Goal: Transaction & Acquisition: Purchase product/service

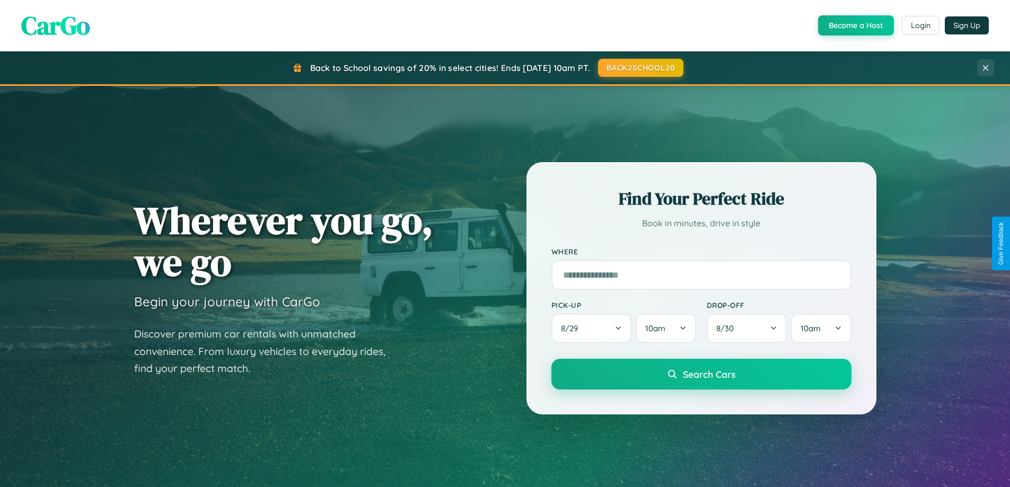
scroll to position [31, 0]
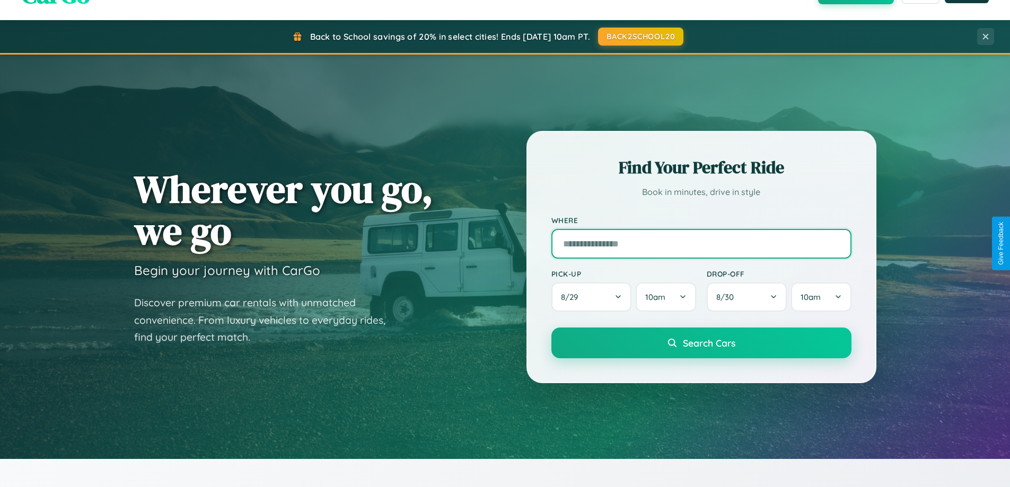
click at [701, 243] on input "text" at bounding box center [702, 244] width 300 height 30
type input "**********"
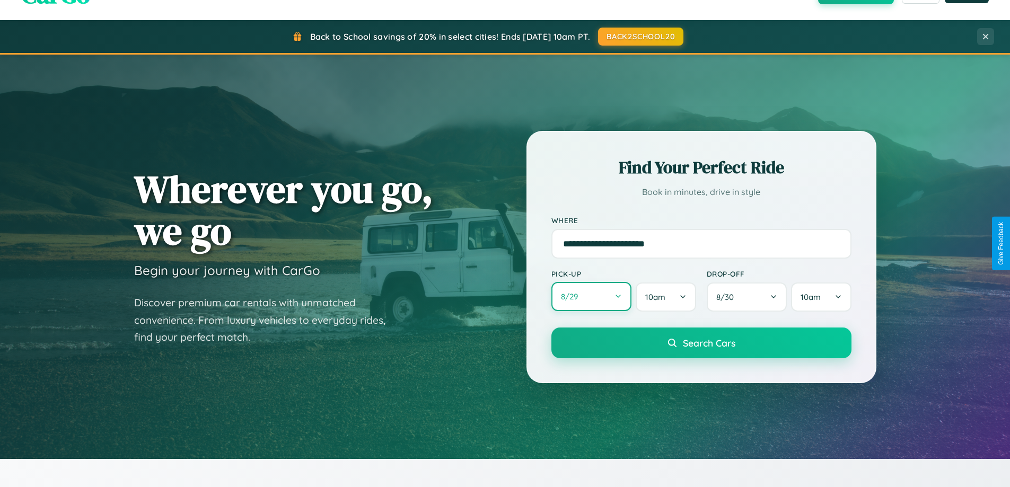
click at [591, 297] on button "8 / 29" at bounding box center [592, 296] width 81 height 29
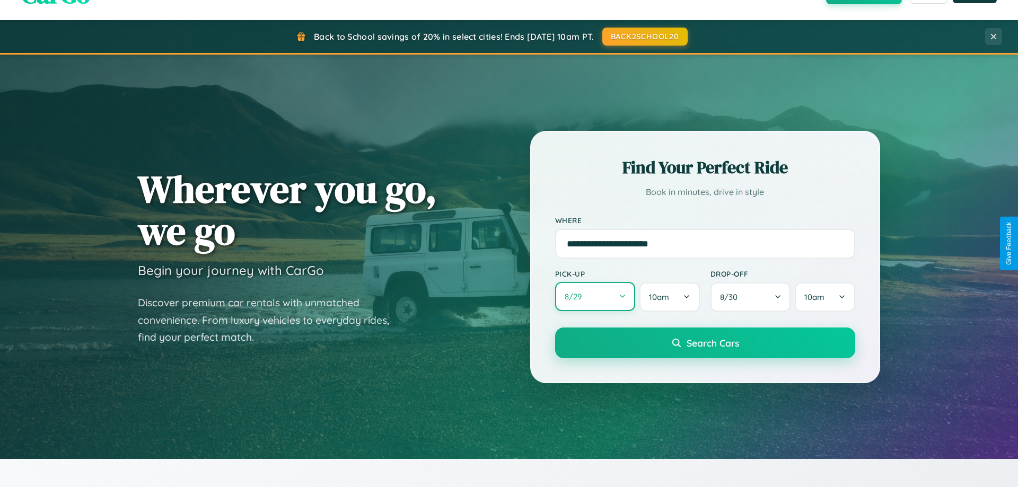
select select "*"
select select "****"
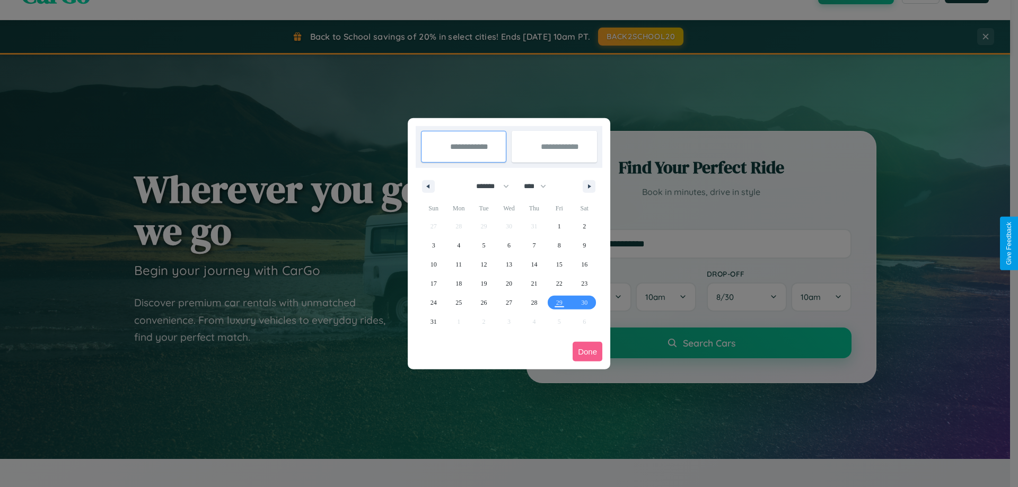
click at [488, 186] on select "******* ******** ***** ***** *** **** **** ****** ********* ******* ******** **…" at bounding box center [490, 187] width 45 height 18
select select "*"
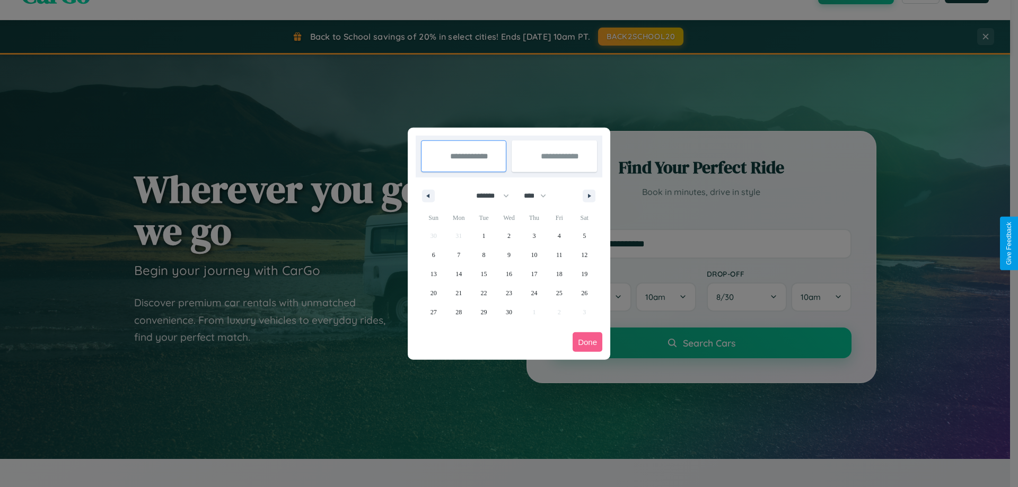
drag, startPoint x: 540, startPoint y: 196, endPoint x: 509, endPoint y: 213, distance: 35.1
click at [540, 196] on select "**** **** **** **** **** **** **** **** **** **** **** **** **** **** **** ****…" at bounding box center [535, 196] width 32 height 18
select select "****"
click at [584, 274] on span "18" at bounding box center [584, 274] width 6 height 19
type input "**********"
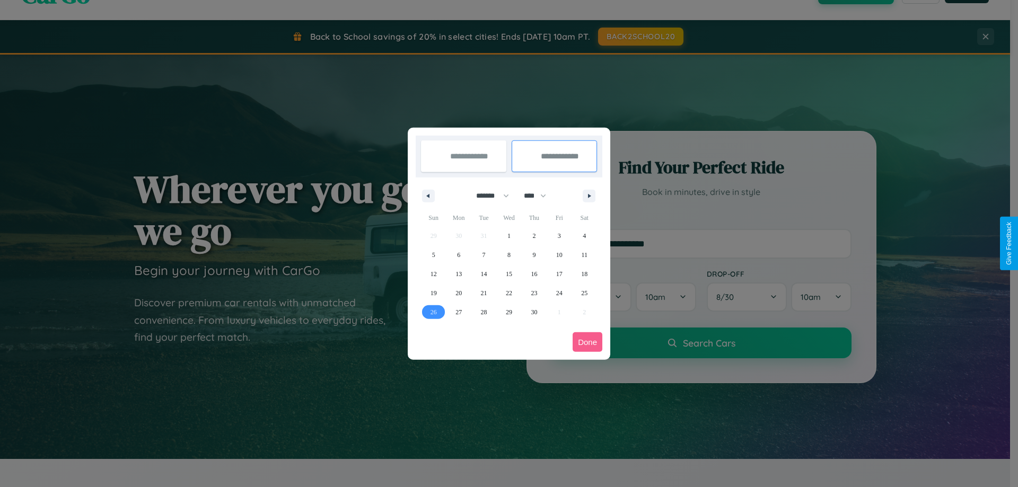
click at [433, 312] on span "26" at bounding box center [434, 312] width 6 height 19
type input "**********"
click at [588, 342] on button "Done" at bounding box center [588, 343] width 30 height 20
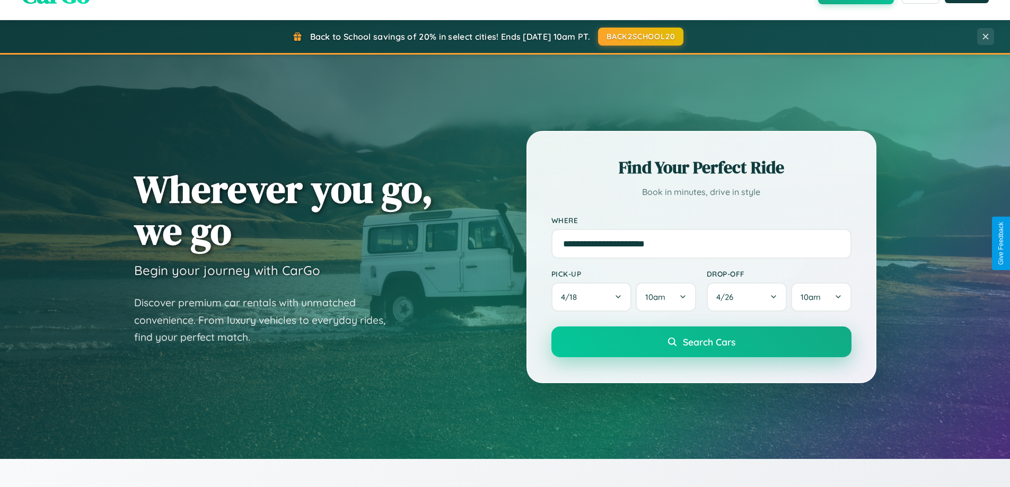
click at [701, 342] on span "Search Cars" at bounding box center [709, 342] width 53 height 12
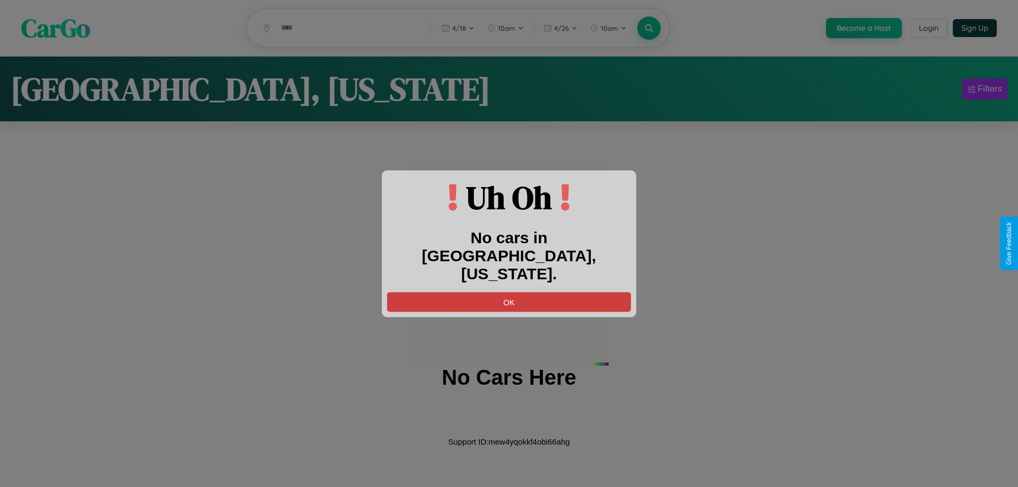
click at [509, 293] on button "OK" at bounding box center [509, 302] width 244 height 20
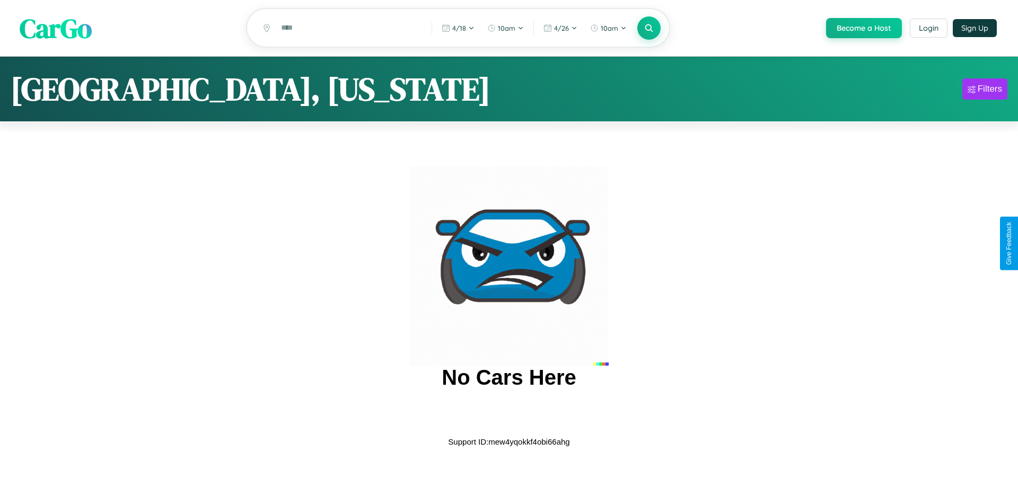
click at [56, 29] on span "CarGo" at bounding box center [56, 28] width 72 height 37
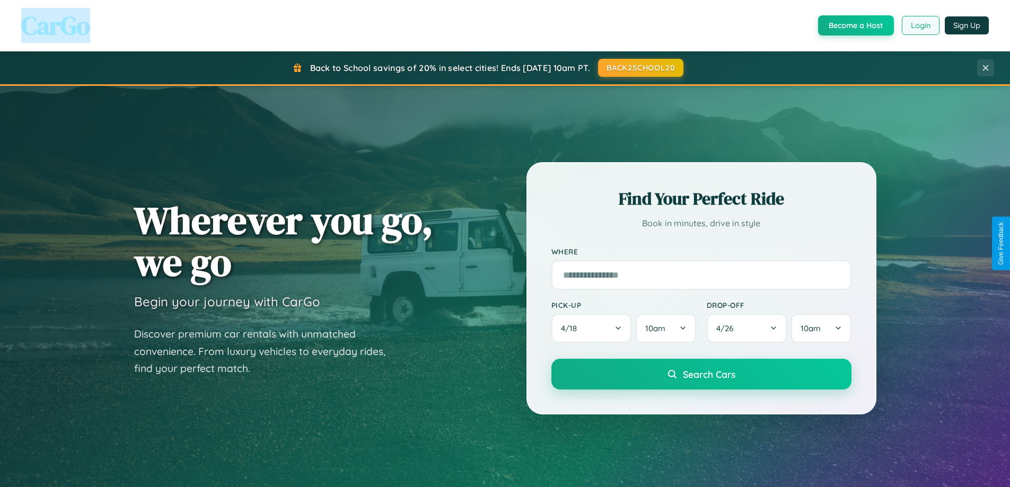
click at [920, 25] on button "Login" at bounding box center [921, 25] width 38 height 19
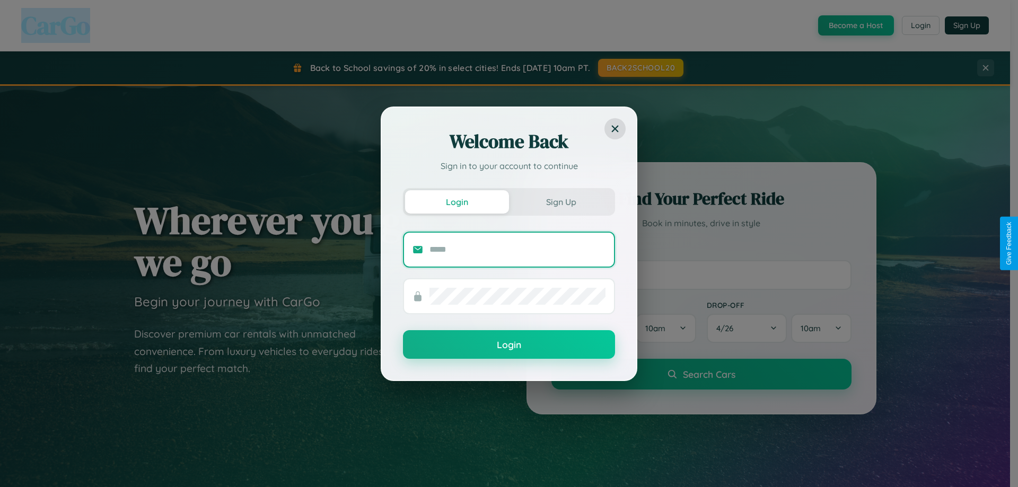
click at [518, 249] on input "text" at bounding box center [518, 249] width 176 height 17
type input "**********"
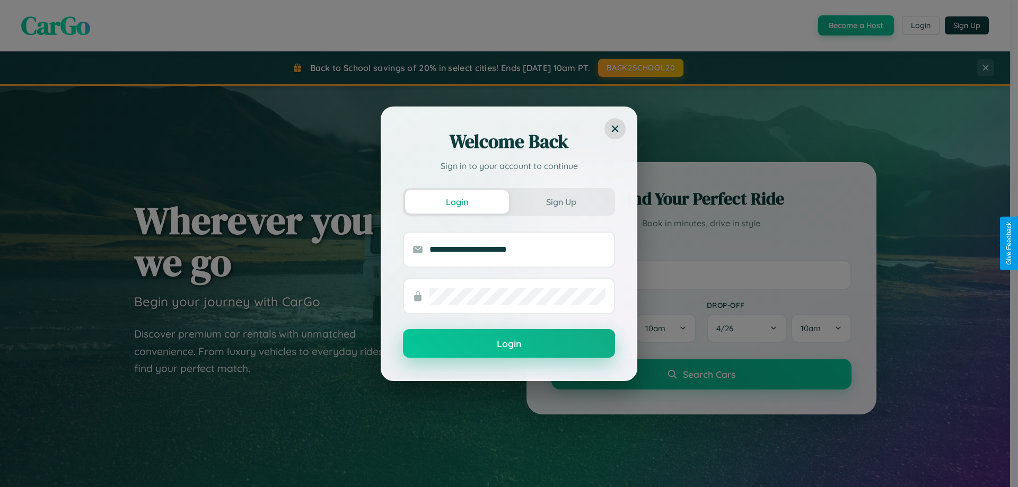
click at [509, 344] on button "Login" at bounding box center [509, 343] width 212 height 29
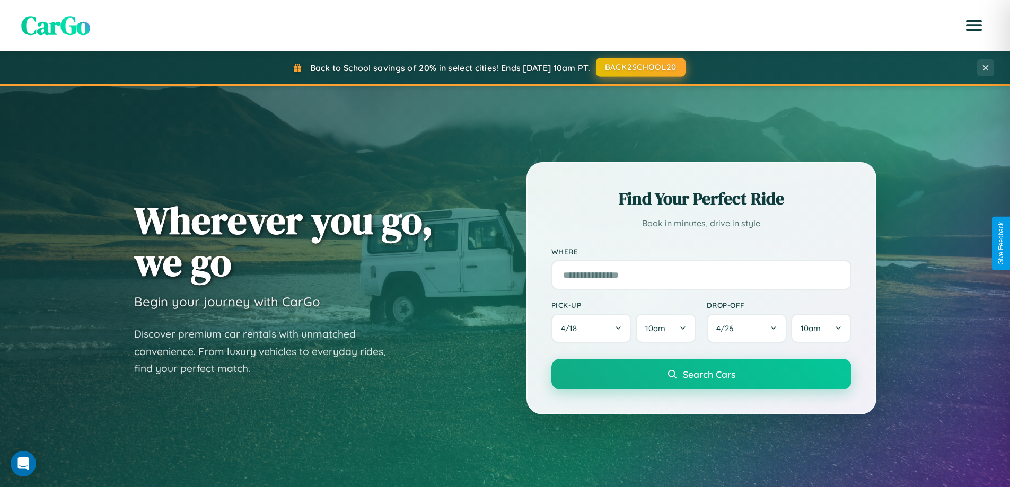
click at [640, 67] on button "BACK2SCHOOL20" at bounding box center [641, 67] width 90 height 19
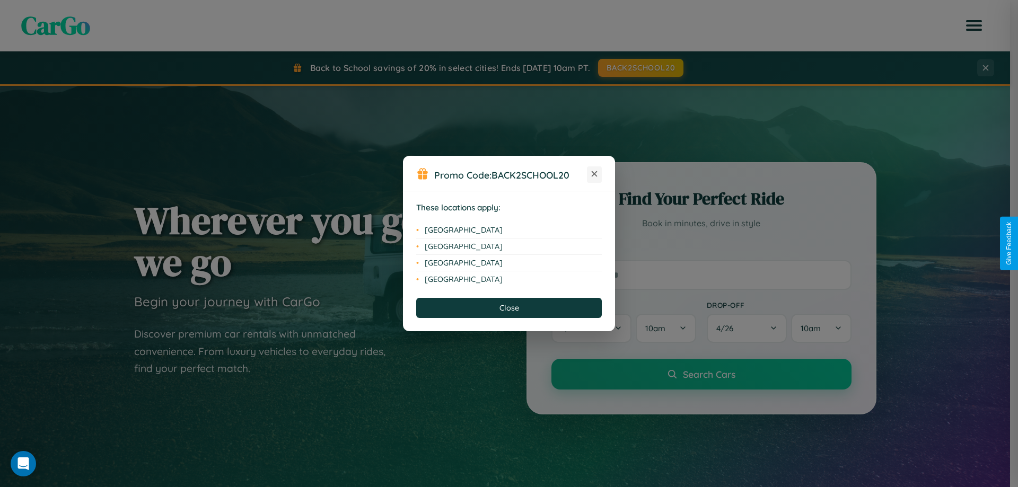
click at [595, 174] on icon at bounding box center [595, 174] width 6 height 6
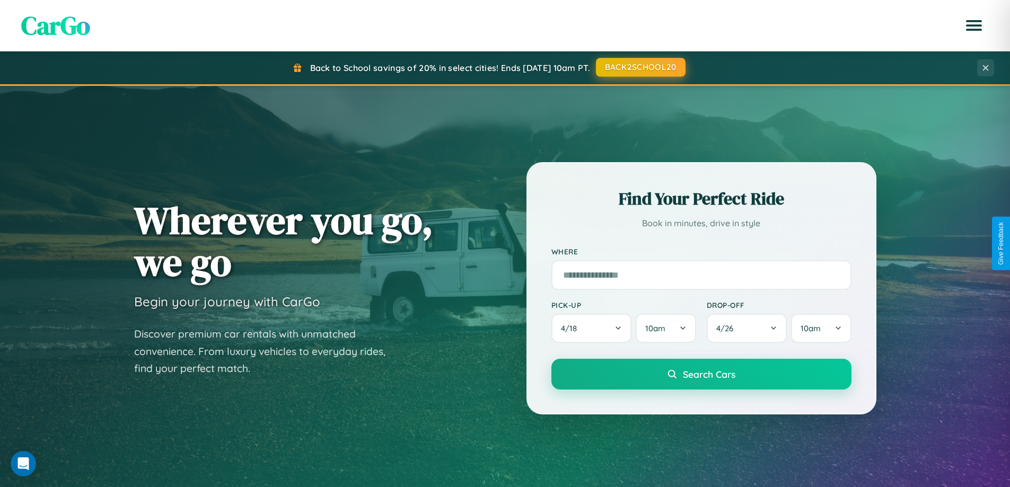
click at [640, 67] on button "BACK2SCHOOL20" at bounding box center [641, 67] width 90 height 19
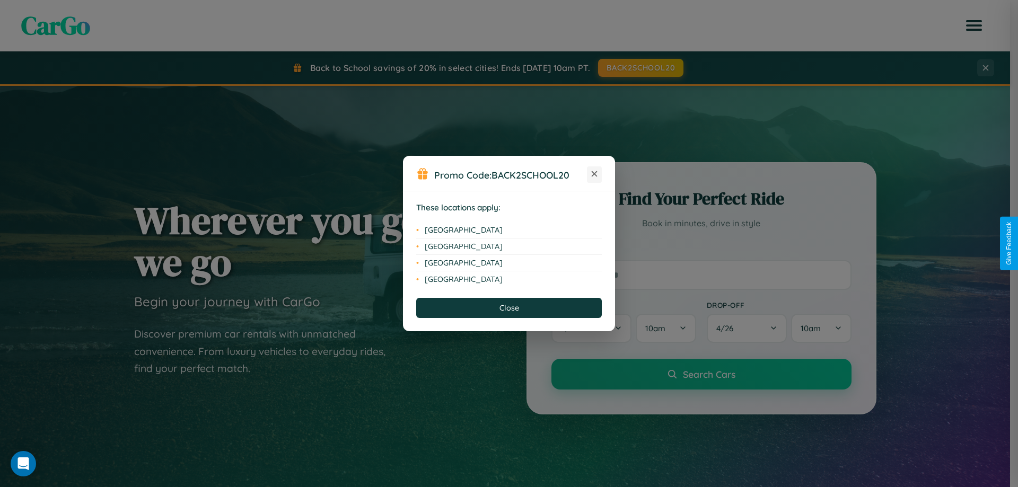
click at [595, 174] on icon at bounding box center [595, 174] width 6 height 6
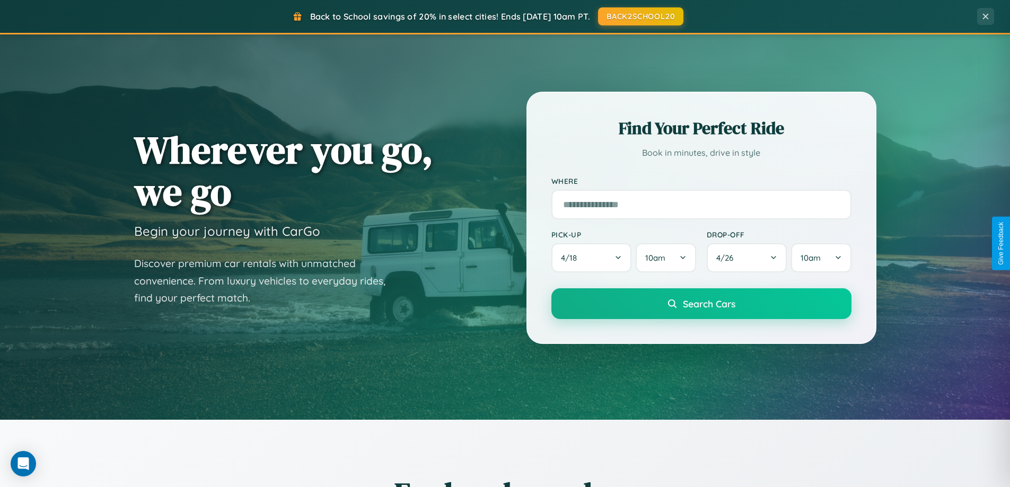
scroll to position [457, 0]
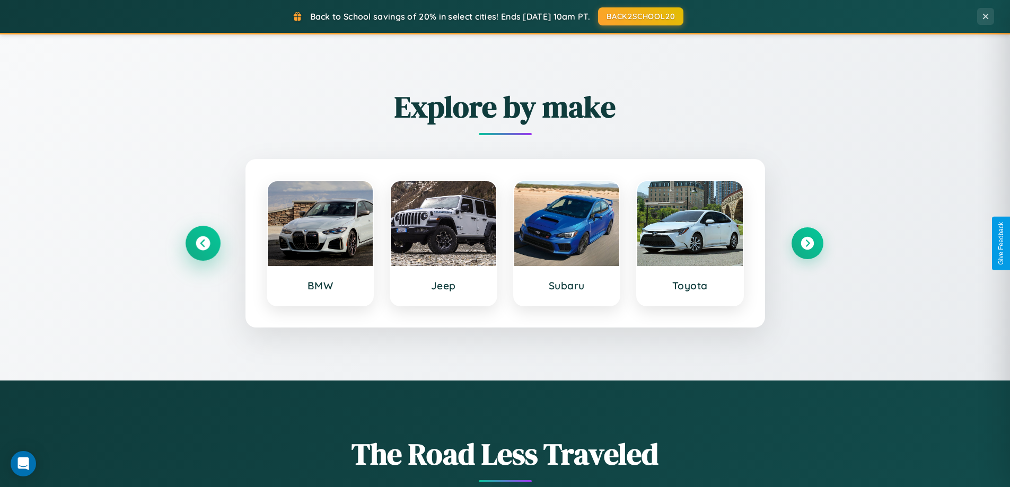
click at [203, 243] on icon at bounding box center [203, 244] width 14 height 14
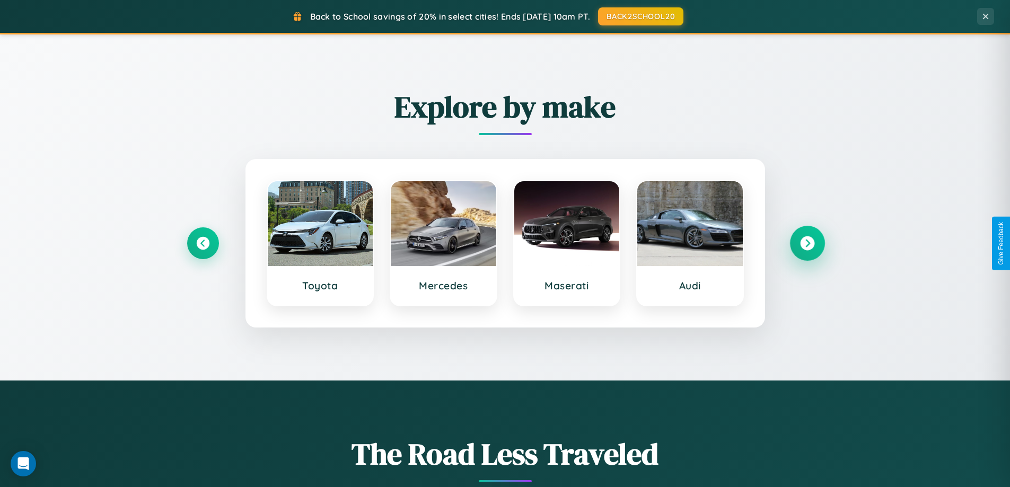
click at [807, 243] on icon at bounding box center [807, 244] width 14 height 14
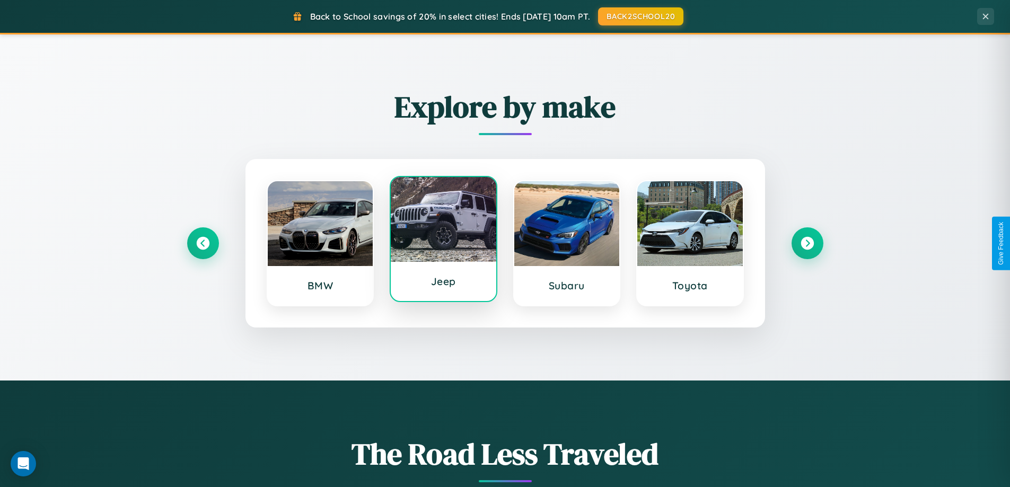
click at [443, 240] on div at bounding box center [444, 219] width 106 height 85
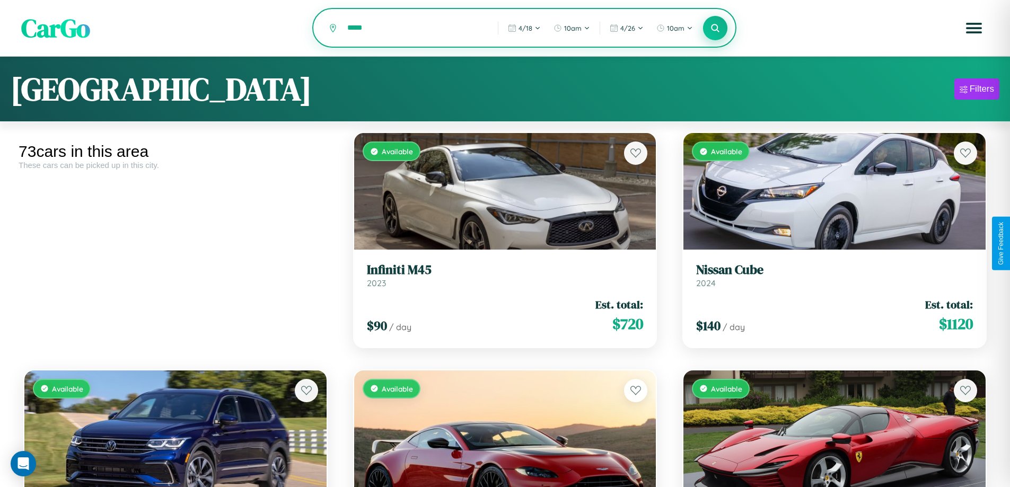
type input "*****"
click at [715, 29] on icon at bounding box center [716, 28] width 10 height 10
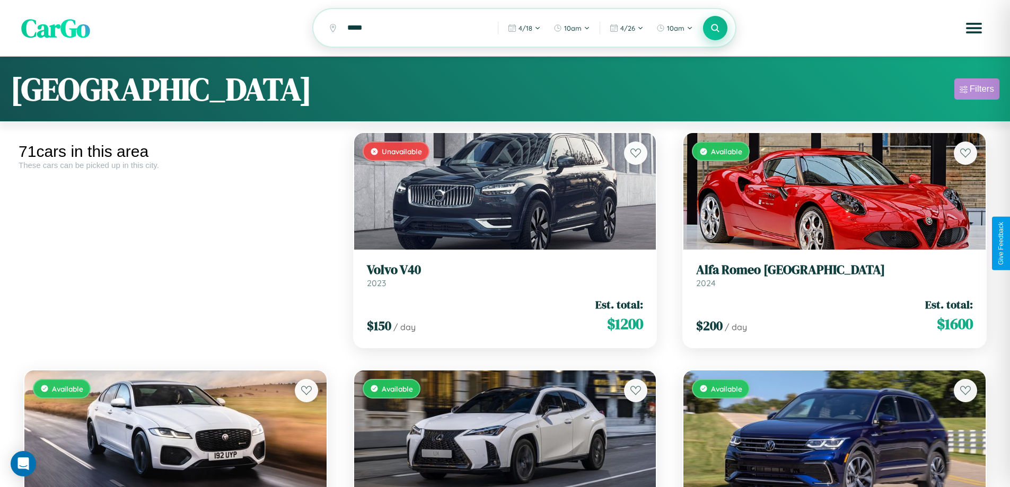
click at [977, 91] on div "Filters" at bounding box center [982, 89] width 24 height 11
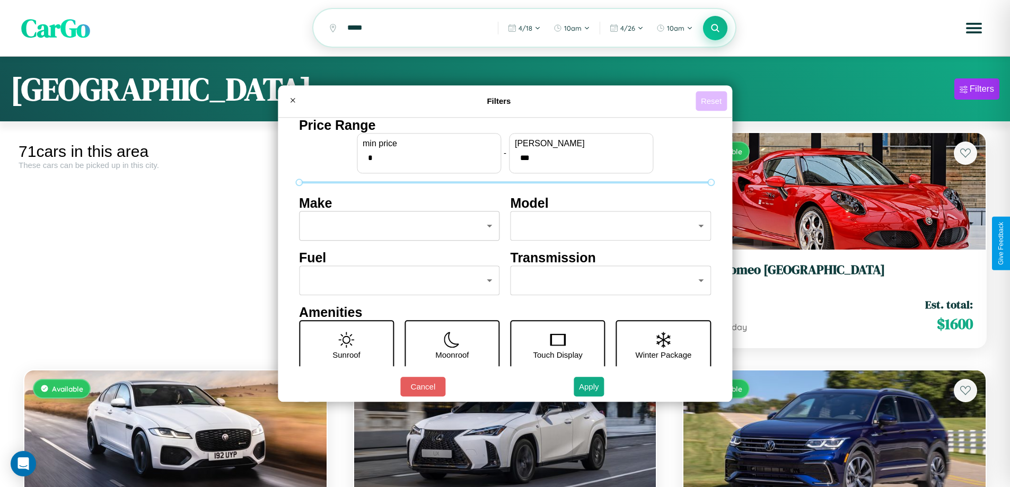
click at [713, 101] on button "Reset" at bounding box center [711, 101] width 31 height 20
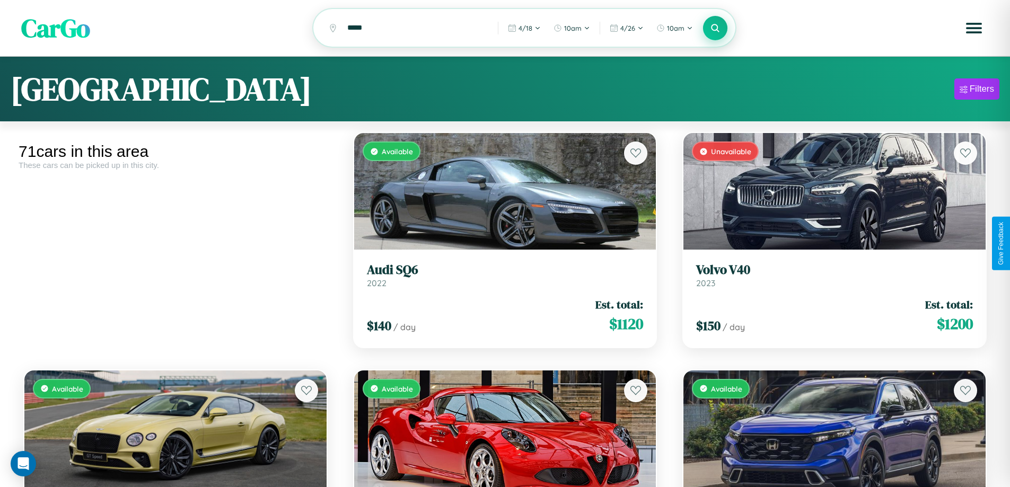
scroll to position [2286, 0]
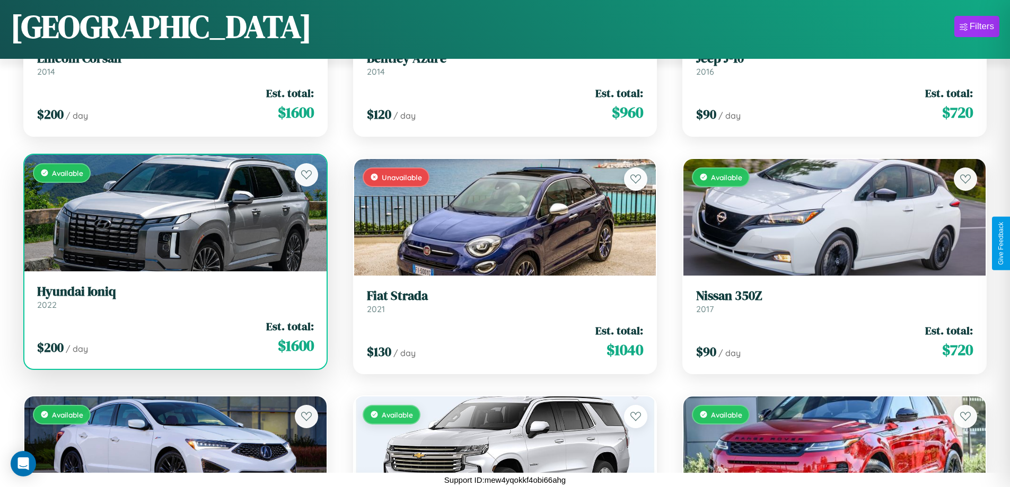
click at [174, 301] on link "Hyundai Ioniq 2022" at bounding box center [175, 297] width 277 height 26
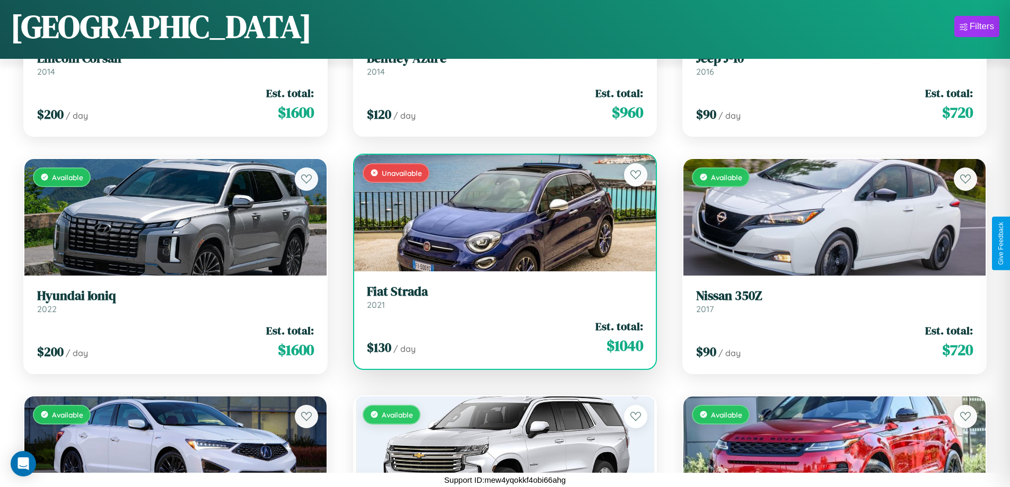
click at [501, 297] on h3 "Fiat Strada" at bounding box center [505, 291] width 277 height 15
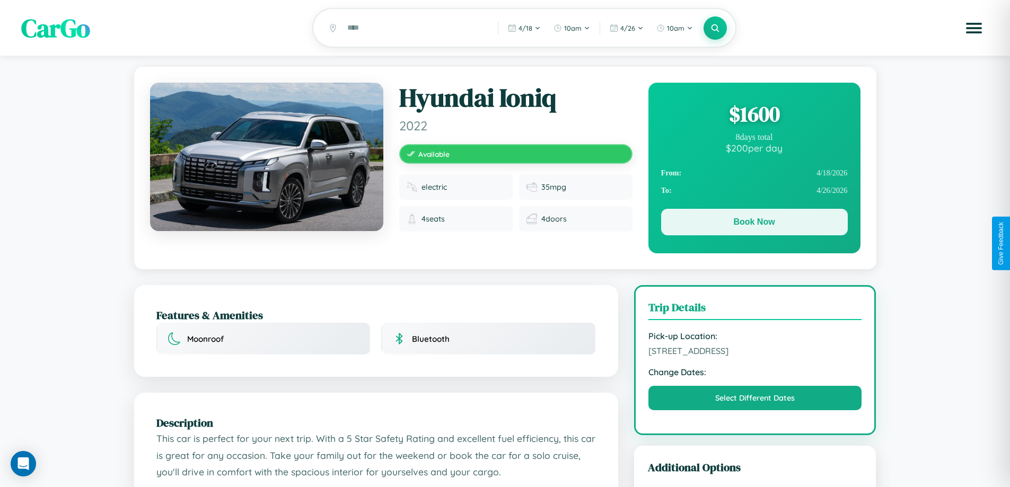
click at [754, 224] on button "Book Now" at bounding box center [754, 222] width 187 height 27
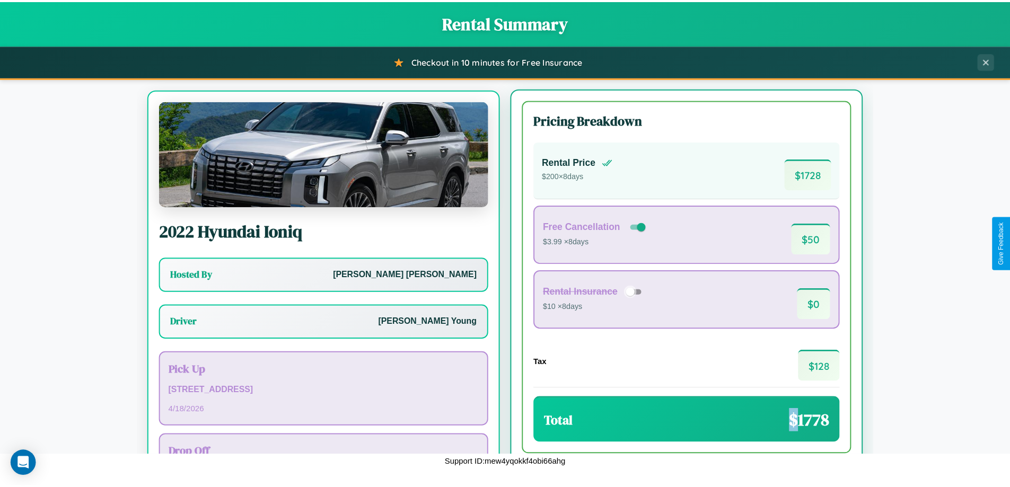
scroll to position [49, 0]
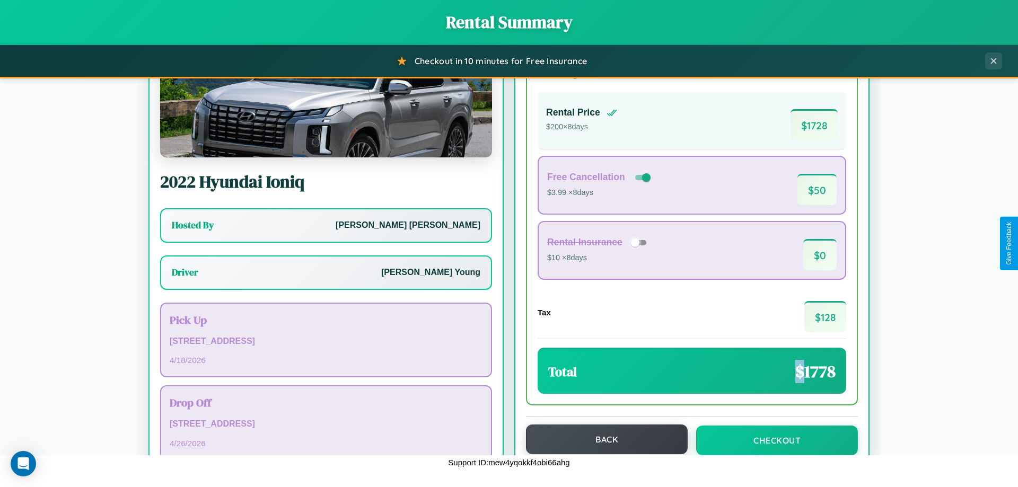
click at [602, 440] on button "Back" at bounding box center [607, 440] width 162 height 30
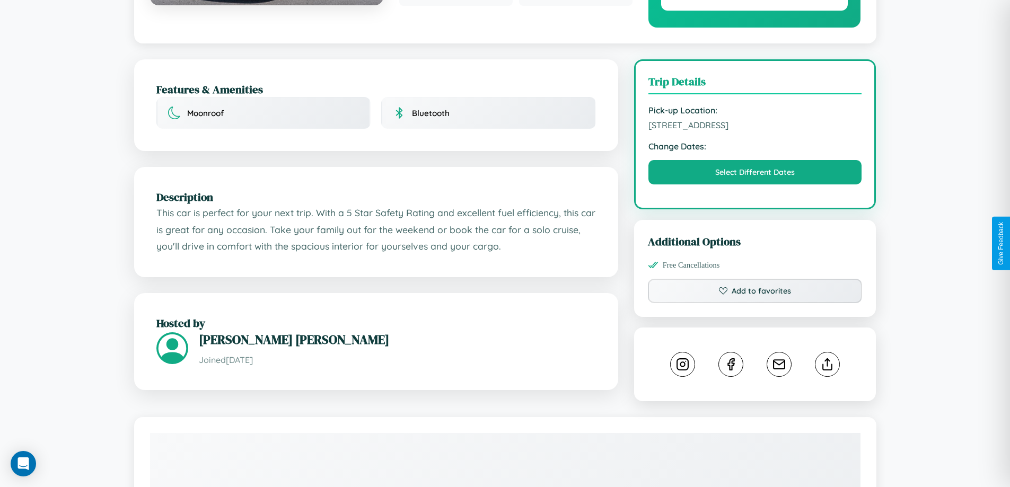
scroll to position [359, 0]
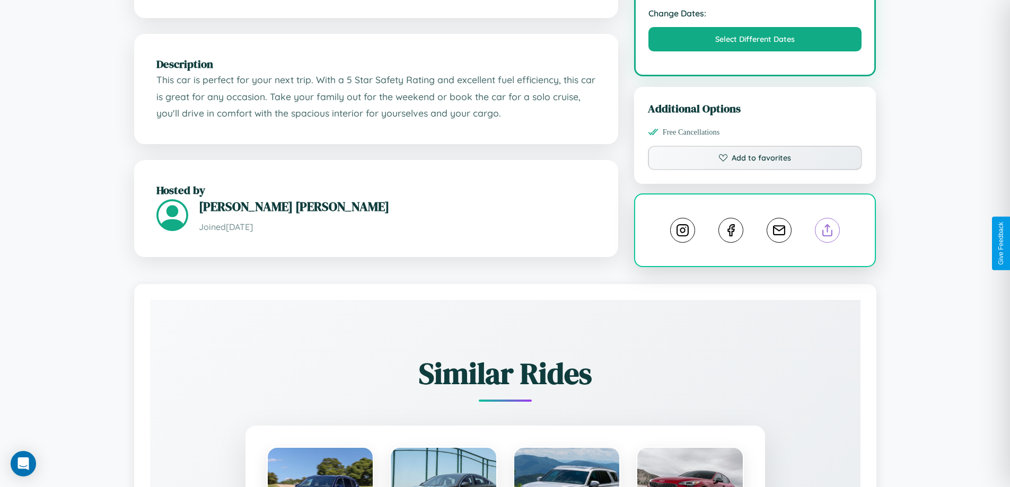
click at [828, 232] on line at bounding box center [828, 228] width 0 height 7
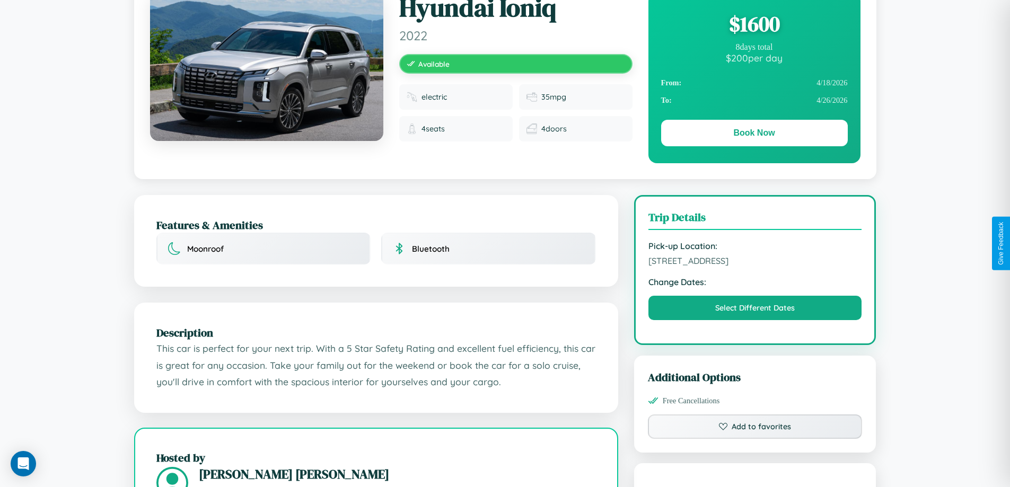
scroll to position [0, 0]
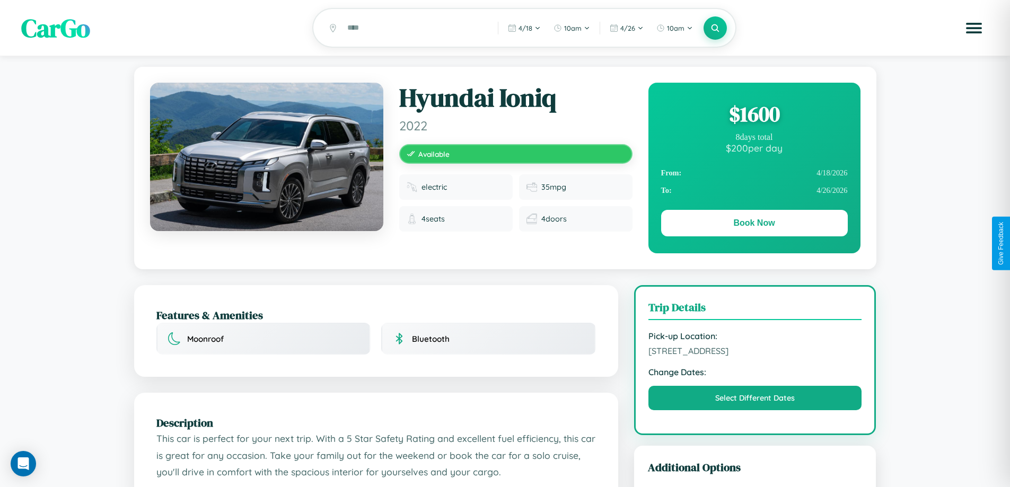
click at [754, 116] on div "$ 1600" at bounding box center [754, 114] width 187 height 29
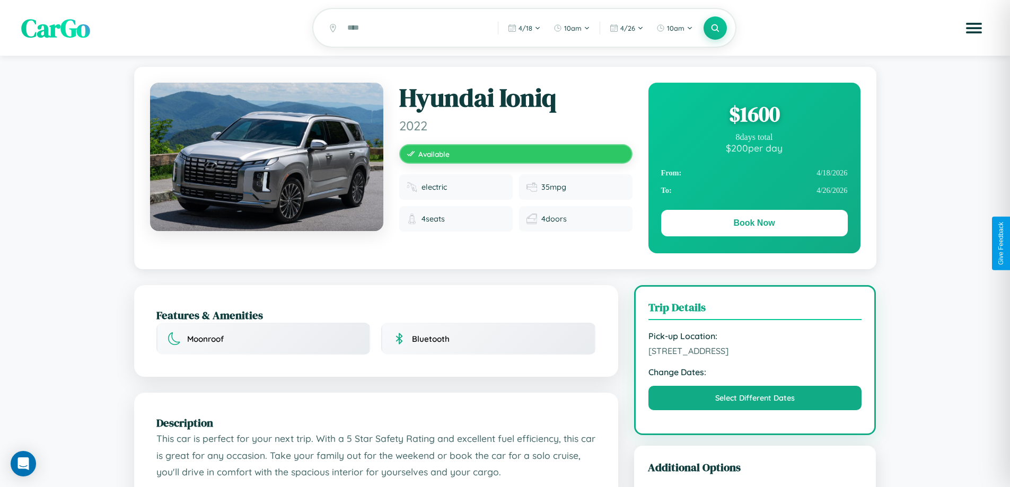
click at [754, 116] on div "$ 1600" at bounding box center [754, 114] width 187 height 29
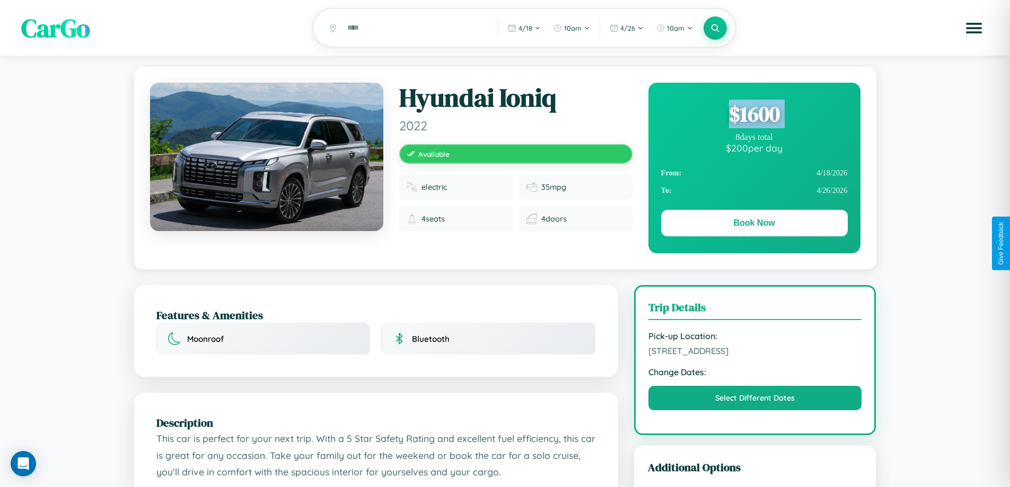
click at [754, 116] on div "$ 1600" at bounding box center [754, 114] width 187 height 29
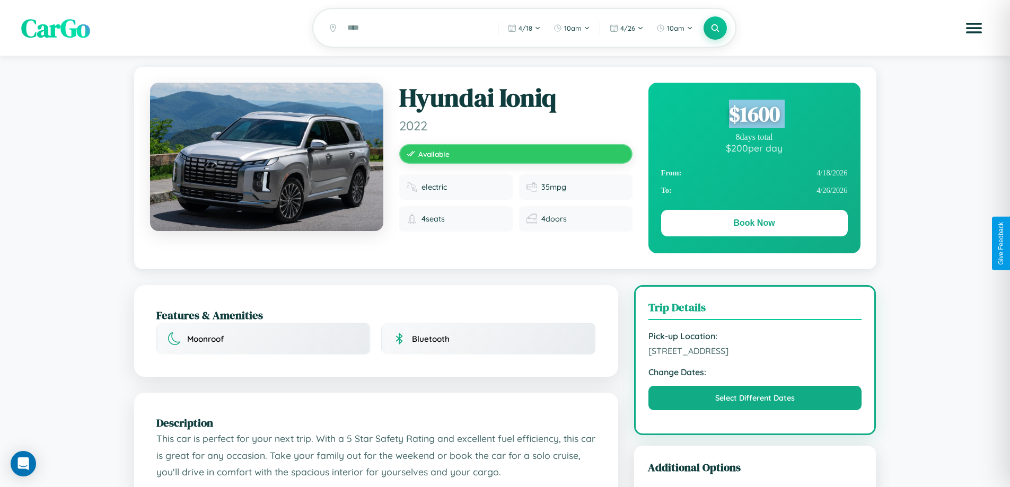
click at [754, 116] on div "$ 1600" at bounding box center [754, 114] width 187 height 29
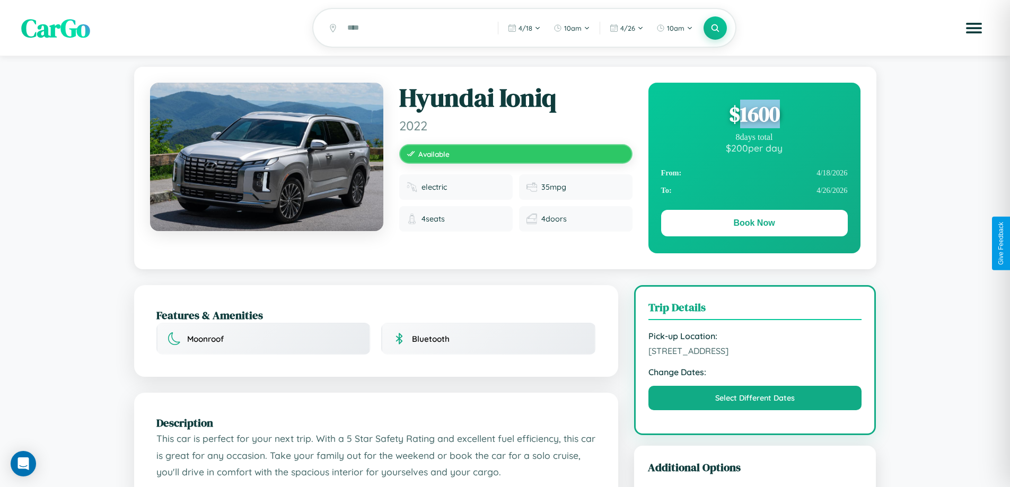
click at [754, 116] on div "$ 1600" at bounding box center [754, 114] width 187 height 29
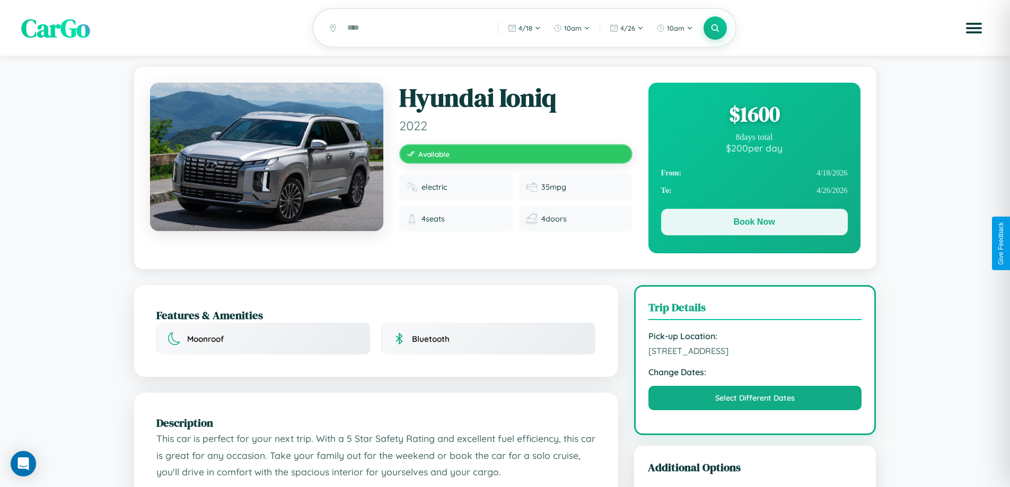
click at [754, 224] on button "Book Now" at bounding box center [754, 222] width 187 height 27
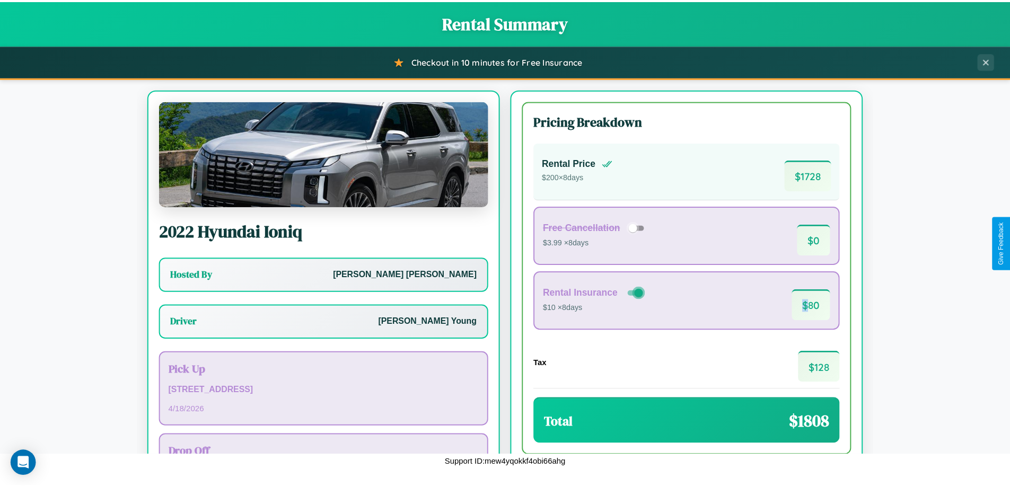
scroll to position [76, 0]
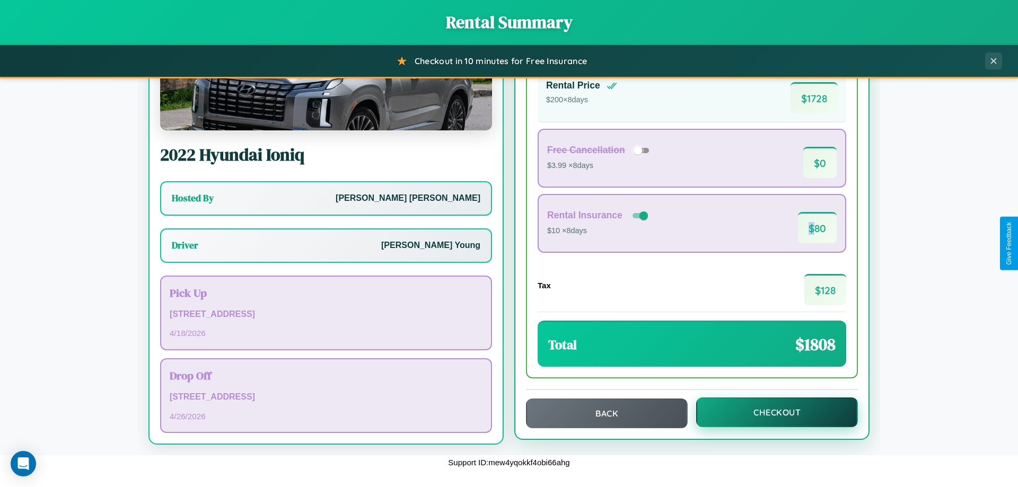
click at [770, 413] on button "Checkout" at bounding box center [777, 413] width 162 height 30
